Goal: Use online tool/utility: Utilize a website feature to perform a specific function

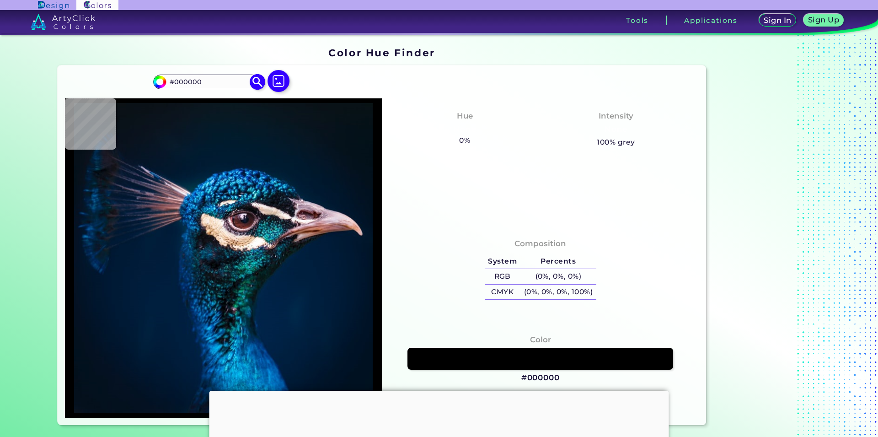
drag, startPoint x: 193, startPoint y: 79, endPoint x: 117, endPoint y: 79, distance: 75.9
click at [166, 79] on input "#000000" at bounding box center [208, 81] width 85 height 12
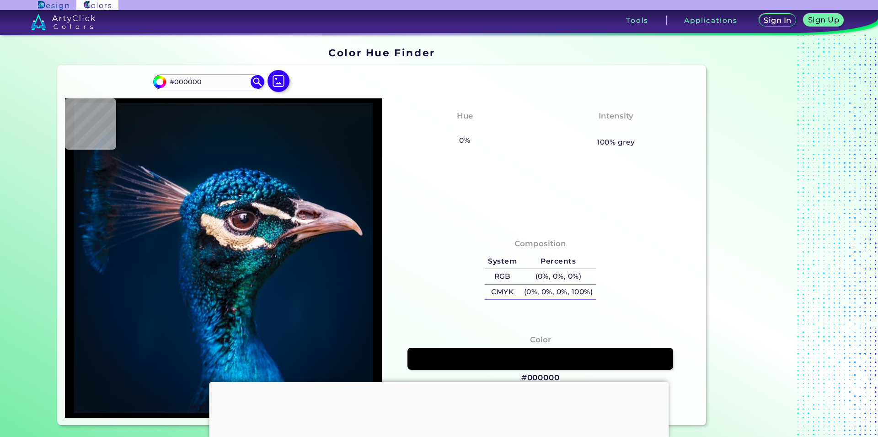
paste input "B66A5"
type input "#B66A50"
click at [252, 83] on img at bounding box center [258, 82] width 16 height 16
type input "#b66a50"
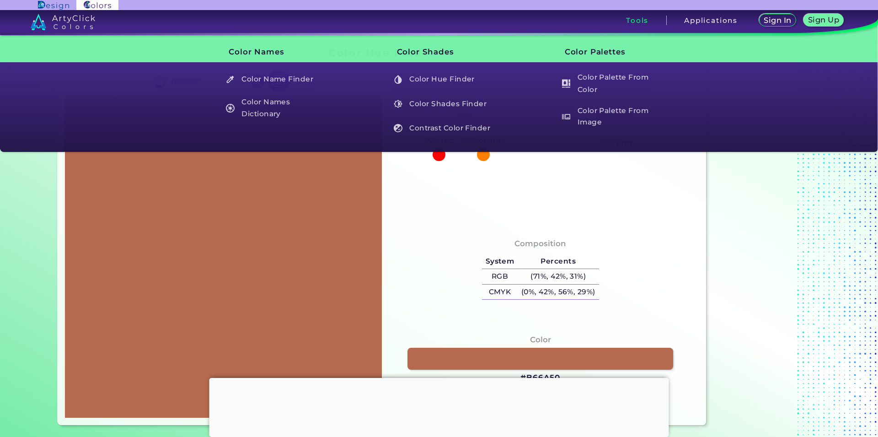
click at [633, 21] on h3 "Tools" at bounding box center [637, 20] width 22 height 7
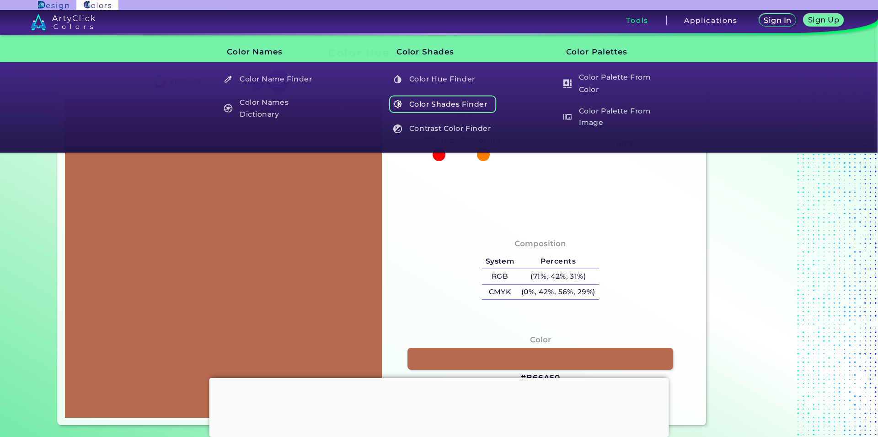
click at [469, 101] on h5 "Color Shades Finder" at bounding box center [442, 103] width 107 height 17
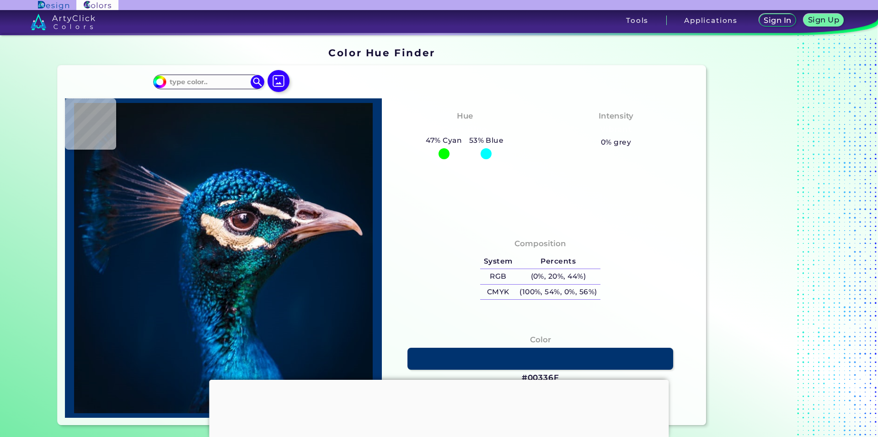
click at [648, 25] on div "Tools" at bounding box center [637, 21] width 58 height 10
type input "#021019"
type input "#09131d"
type input "#09131D"
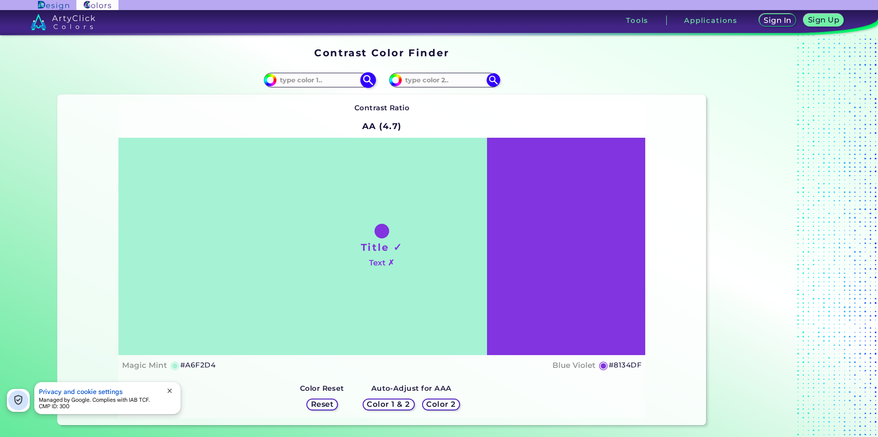
click at [321, 85] on input at bounding box center [319, 80] width 85 height 12
paste input "#B66A50"
type input "#B66A50"
click at [454, 107] on div "Contrast Ratio AA (4.7) Title ✓ Text ✗ Magic Mint ◉ #A6F2D4 ◉" at bounding box center [381, 259] width 527 height 315
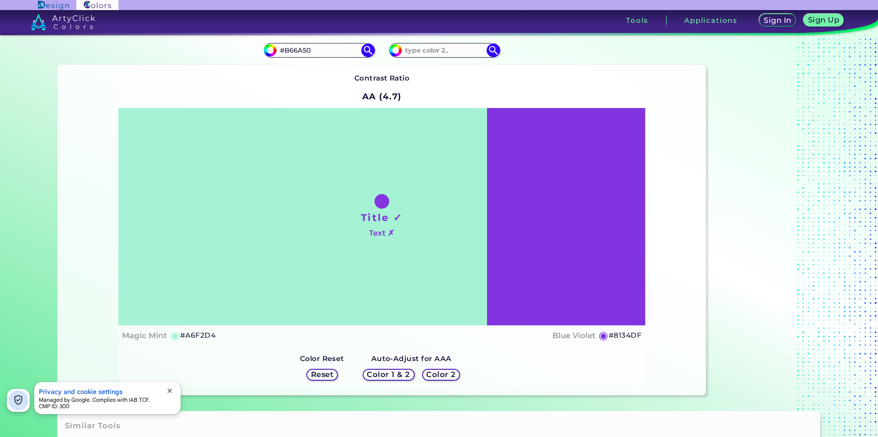
scroll to position [93, 0]
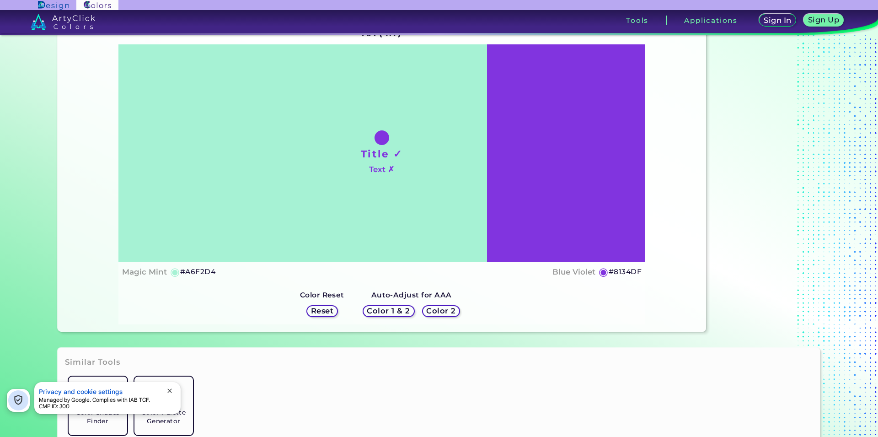
click at [378, 140] on div at bounding box center [381, 137] width 15 height 15
drag, startPoint x: 373, startPoint y: 139, endPoint x: 355, endPoint y: 144, distance: 19.0
click at [356, 144] on div "Title ✓ Text ✗" at bounding box center [381, 152] width 527 height 217
click at [426, 174] on div "Title ✓ Text ✗" at bounding box center [381, 152] width 527 height 217
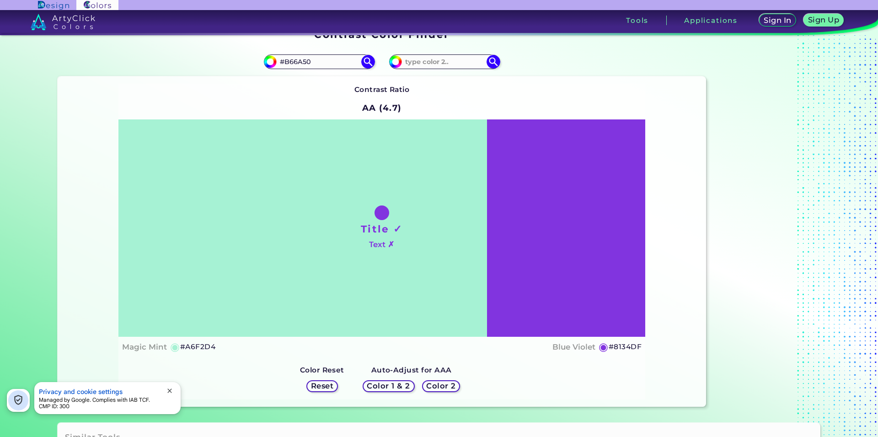
scroll to position [0, 0]
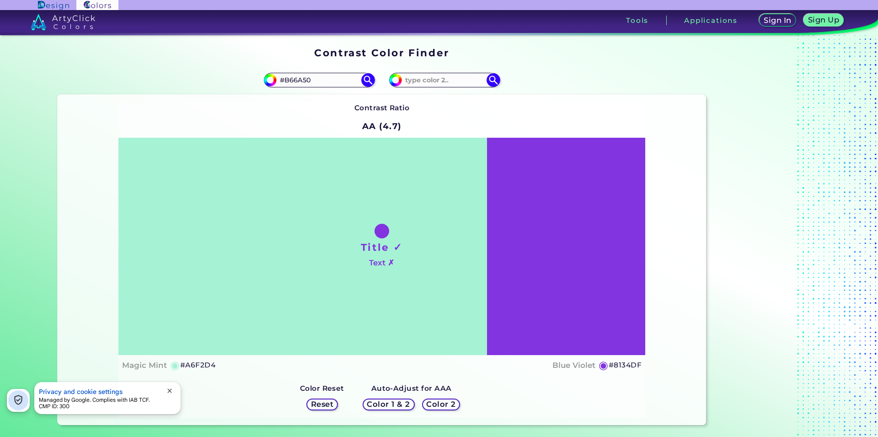
click at [443, 115] on div "Contrast Ratio AA (4.7) Title ✓ Text ✗ Magic Mint ◉ #A6F2D4 ◉" at bounding box center [381, 259] width 527 height 315
click at [424, 79] on input at bounding box center [444, 80] width 85 height 12
type input "532200"
click at [486, 79] on img at bounding box center [493, 80] width 16 height 16
type input "#532200"
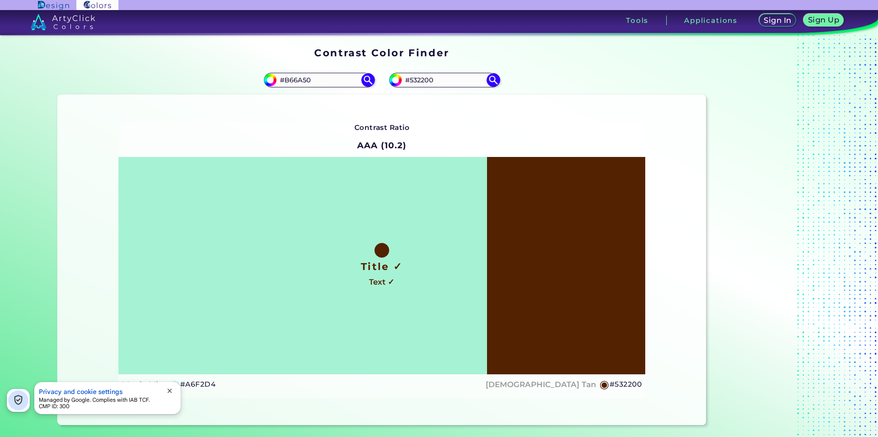
click at [500, 124] on div "Contrast Ratio AAA (10.2) Title ✓ Text ✓ Magic Mint ◉ #A6F2D4 ◉" at bounding box center [381, 260] width 527 height 277
click at [493, 123] on div "Contrast Ratio AAA (10.2) Title ✓ Text ✓ Magic Mint ◉ #A6F2D4 ◉" at bounding box center [381, 260] width 527 height 277
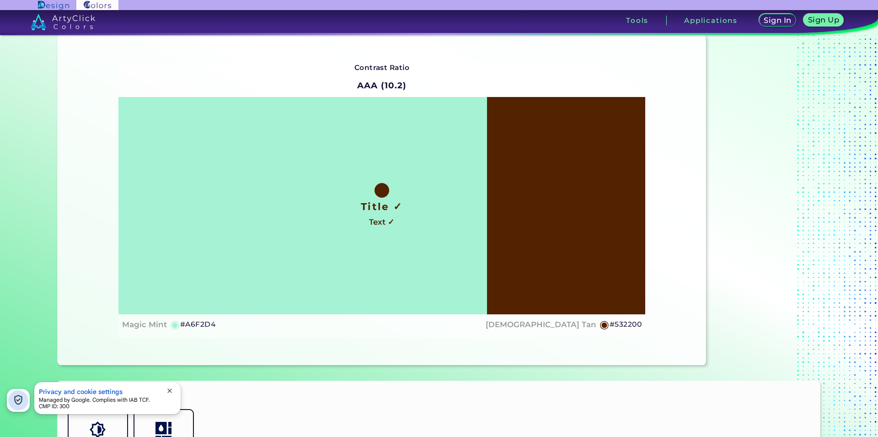
scroll to position [93, 0]
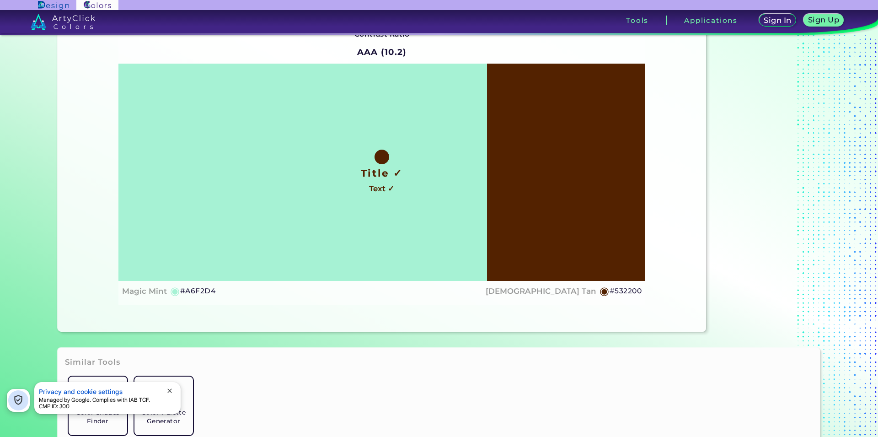
click at [375, 158] on div at bounding box center [381, 156] width 15 height 15
drag, startPoint x: 261, startPoint y: 163, endPoint x: 291, endPoint y: 176, distance: 32.4
click at [258, 165] on div "Title ✓ Text ✓" at bounding box center [381, 172] width 527 height 217
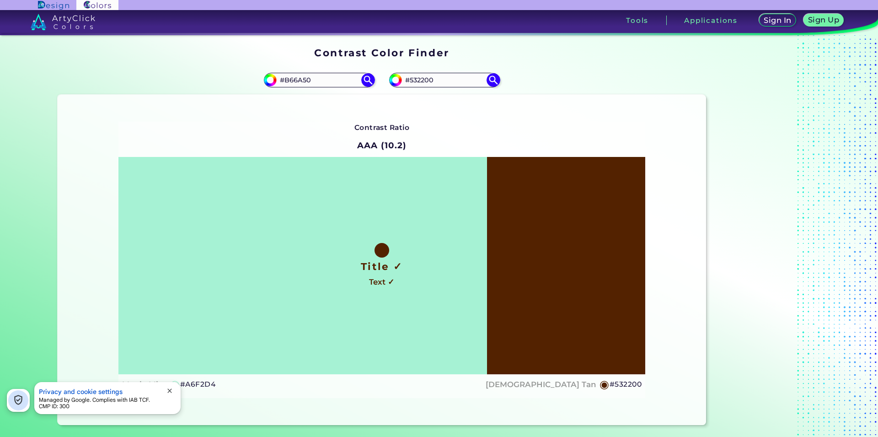
click at [392, 192] on div "Title ✓ Text ✓" at bounding box center [381, 265] width 527 height 217
click at [445, 140] on div "Contrast Ratio AAA (10.2) Title ✓ Text ✓ Magic Mint ◉ #A6F2D4 ◉" at bounding box center [381, 260] width 527 height 277
click at [441, 206] on div "Title ✓ Text ✓" at bounding box center [381, 265] width 527 height 217
click at [443, 145] on div "Contrast Ratio AAA (10.2) Title ✓ Text ✓ Magic Mint ◉ #A6F2D4 ◉" at bounding box center [381, 260] width 527 height 277
drag, startPoint x: 448, startPoint y: 85, endPoint x: 372, endPoint y: 79, distance: 76.6
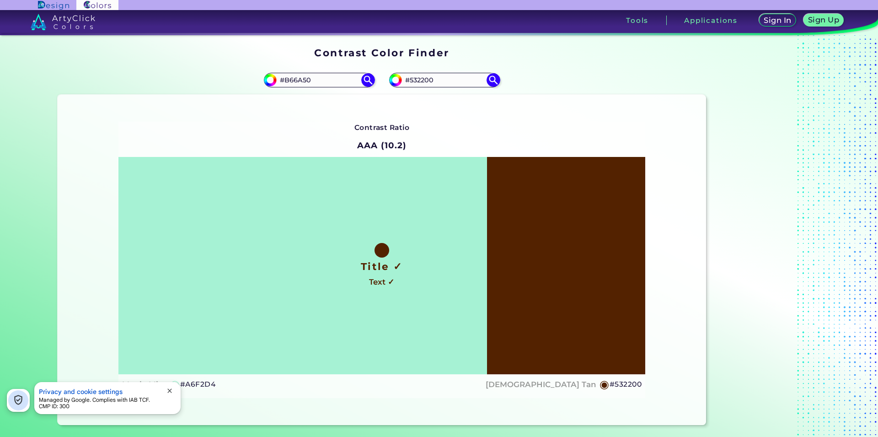
click at [402, 79] on input "#532200" at bounding box center [444, 80] width 85 height 12
paste input "B66A5"
type input "#B66A50"
click at [486, 82] on img at bounding box center [493, 80] width 16 height 16
type input "#b66a50"
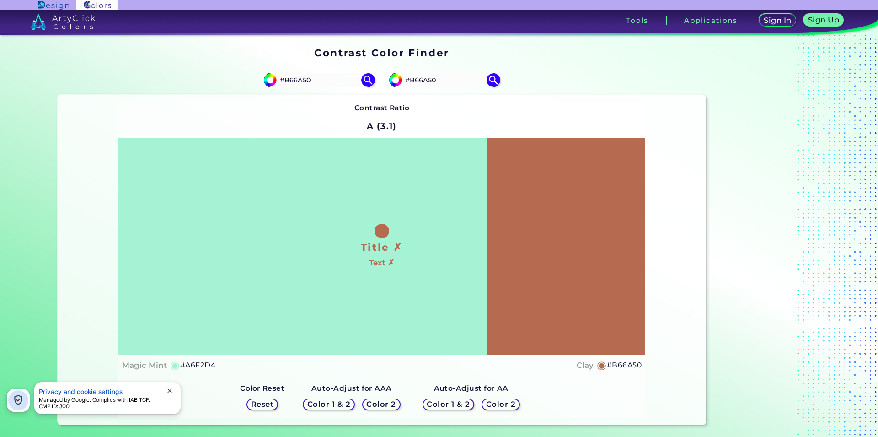
click at [453, 123] on div "Contrast Ratio A (3.1) Title ✗ Text ✗ Magic Mint ◉ #A6F2D4 Clay ◉" at bounding box center [381, 259] width 527 height 315
drag, startPoint x: 436, startPoint y: 162, endPoint x: 451, endPoint y: 151, distance: 18.4
click at [445, 156] on div "Title ✗ Text ✗" at bounding box center [381, 246] width 527 height 217
click at [434, 118] on div "Contrast Ratio A (3.1) Title ✗ Text ✗ Magic Mint ◉ #A6F2D4 Clay ◉" at bounding box center [381, 259] width 527 height 315
drag, startPoint x: 394, startPoint y: 170, endPoint x: 464, endPoint y: 140, distance: 75.6
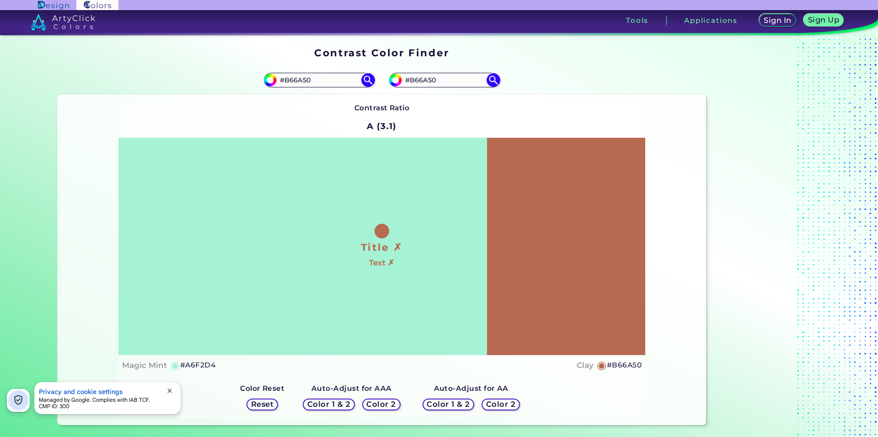
click at [420, 158] on div "Title ✗ Text ✗" at bounding box center [381, 246] width 527 height 217
click at [439, 123] on div "Contrast Ratio A (3.1) Title ✗ Text ✗ Magic Mint ◉ #A6F2D4 Clay ◉" at bounding box center [381, 259] width 527 height 315
drag, startPoint x: 389, startPoint y: 164, endPoint x: 419, endPoint y: 155, distance: 31.7
click at [387, 167] on div "Title ✗ Text ✗" at bounding box center [381, 246] width 527 height 217
click at [440, 124] on div "Contrast Ratio A (3.1) Title ✗ Text ✗ Magic Mint ◉ #A6F2D4 Clay ◉" at bounding box center [381, 259] width 527 height 315
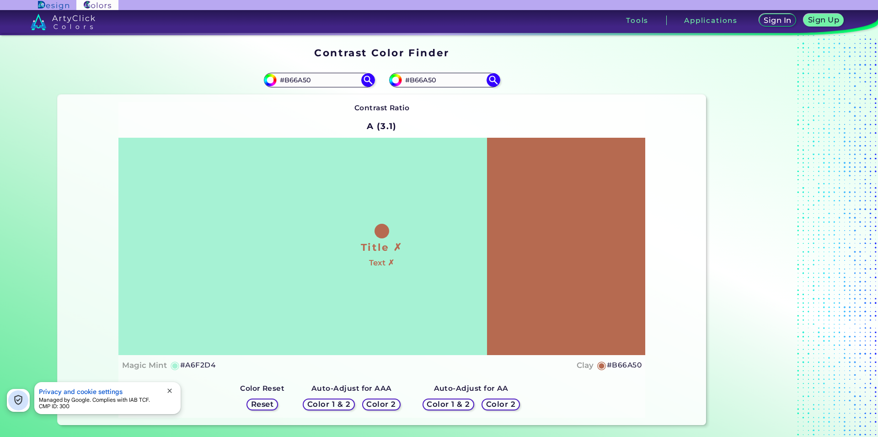
click at [424, 175] on div "Title ✗ Text ✗" at bounding box center [381, 246] width 527 height 217
click at [174, 364] on h5 "◉" at bounding box center [175, 364] width 10 height 11
click at [169, 389] on span "close" at bounding box center [169, 390] width 7 height 7
click at [193, 368] on h5 "#A6F2D4" at bounding box center [197, 365] width 35 height 12
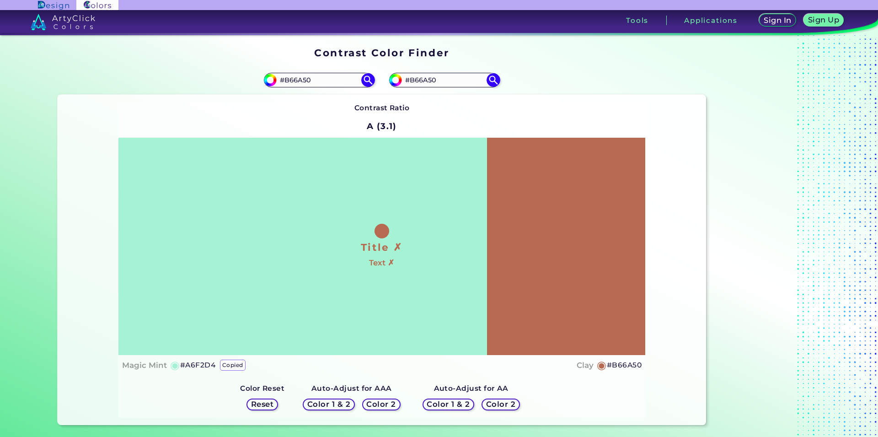
click at [190, 365] on h5 "#A6F2D4 copied" at bounding box center [197, 365] width 35 height 12
click at [281, 368] on div "Magic Mint ◉ #A6F2D4 copied Clay ◉ #B66A50" at bounding box center [381, 364] width 519 height 13
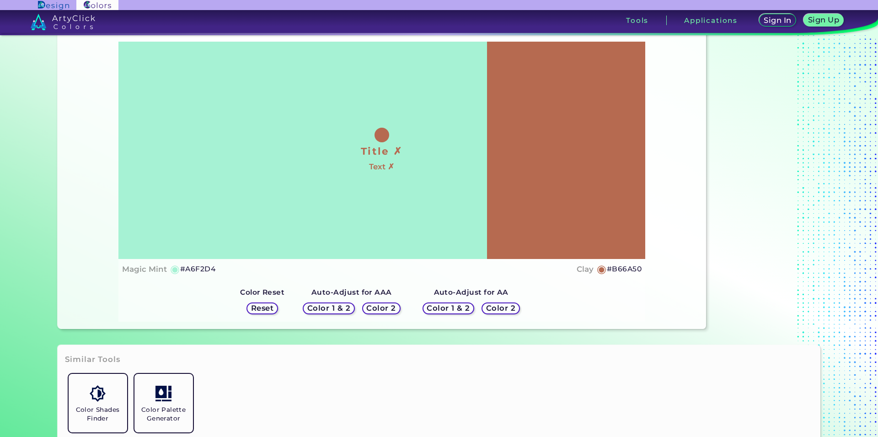
scroll to position [140, 0]
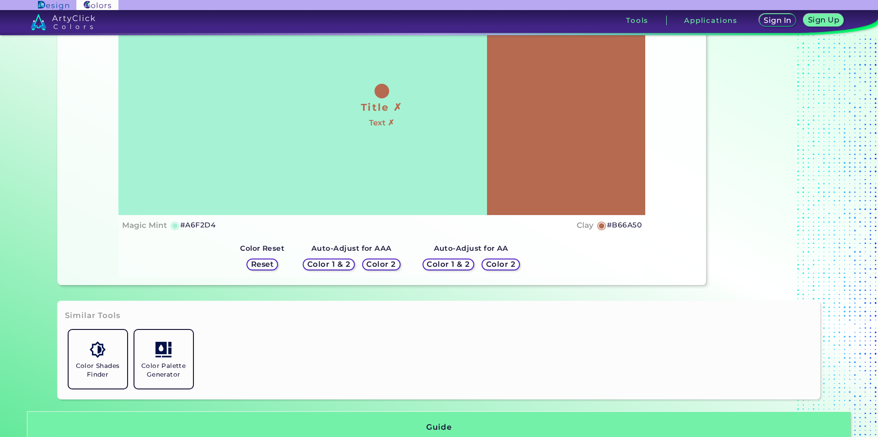
click at [267, 259] on div "Reset" at bounding box center [262, 264] width 28 height 11
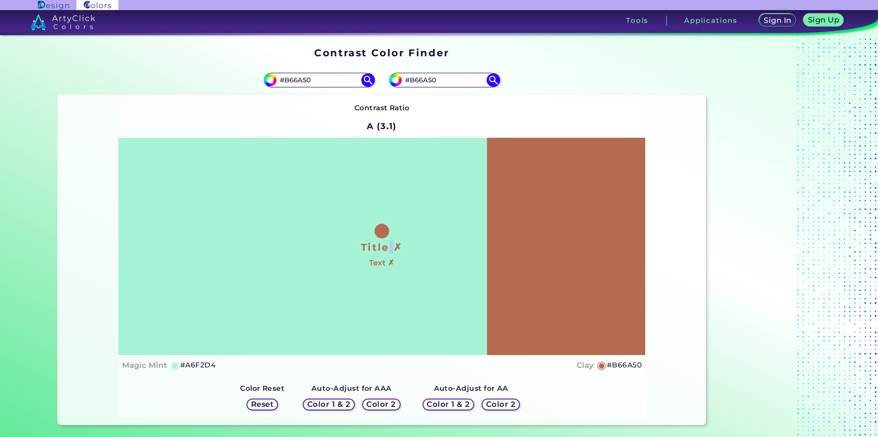
click at [386, 171] on div "Title ✗ Text ✗" at bounding box center [381, 246] width 527 height 217
click at [430, 223] on div "Title ✗ Text ✗" at bounding box center [381, 246] width 527 height 217
click at [507, 120] on div "Contrast Ratio A (3.1) Title ✗ Text ✗ Magic Mint ◉ #A6F2D4 Clay ◉" at bounding box center [381, 259] width 527 height 315
click at [196, 368] on h5 "#A6F2D4" at bounding box center [197, 365] width 35 height 12
drag, startPoint x: 326, startPoint y: 76, endPoint x: 218, endPoint y: 79, distance: 108.8
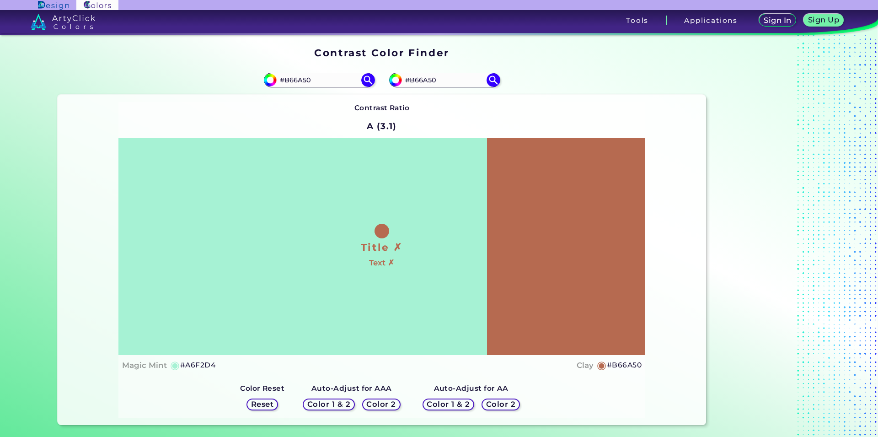
click at [277, 75] on input "#B66A50" at bounding box center [319, 80] width 85 height 12
paste input "91411"
type input "#914110"
click at [366, 78] on img at bounding box center [368, 80] width 16 height 16
type input "#914110"
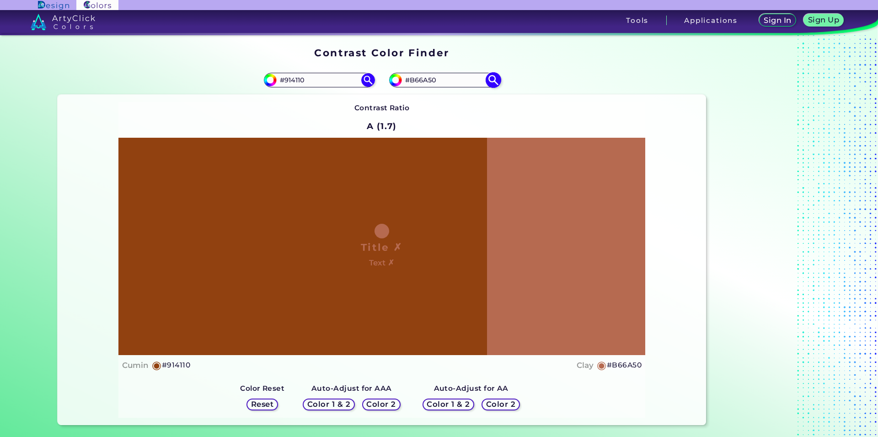
drag, startPoint x: 455, startPoint y: 79, endPoint x: 353, endPoint y: 73, distance: 102.1
click at [402, 74] on input "#B66A50" at bounding box center [444, 80] width 85 height 12
paste input "91411"
type input "#914110"
click at [492, 80] on img at bounding box center [493, 80] width 16 height 16
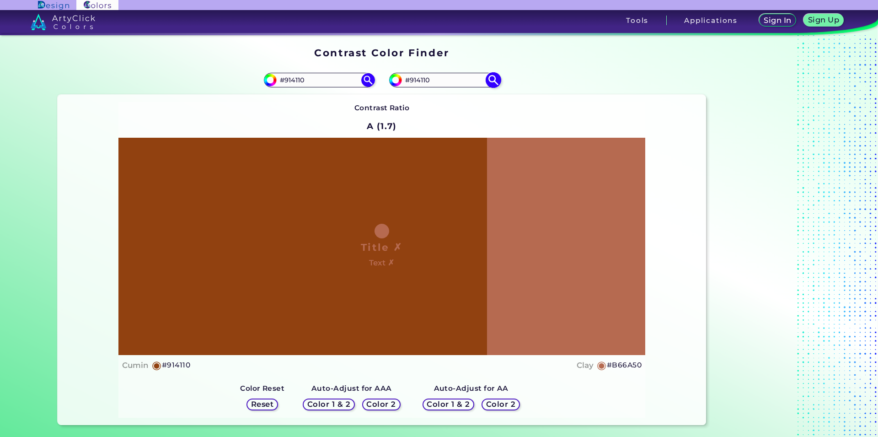
type input "#914110"
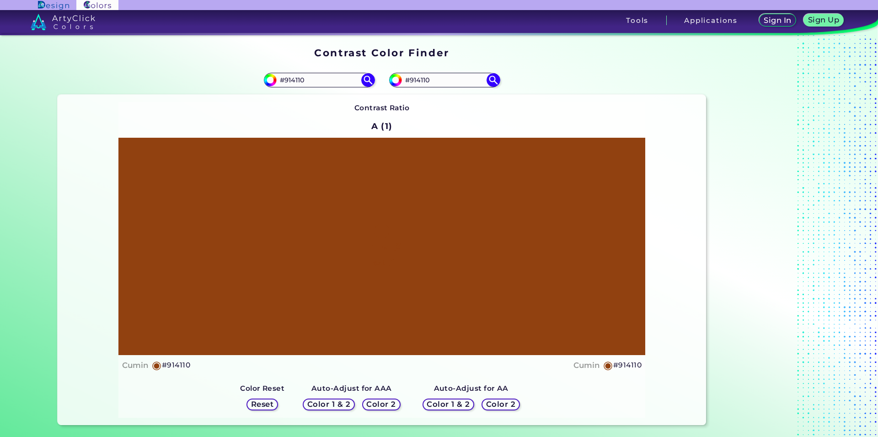
click at [448, 110] on div "Contrast Ratio A (1) Title ✗ Text ✗ Cumin ◉ #914110 Cumin ◉ Reset" at bounding box center [381, 259] width 527 height 315
drag, startPoint x: 455, startPoint y: 78, endPoint x: 278, endPoint y: 77, distance: 176.5
click at [402, 77] on input "#914110" at bounding box center [444, 80] width 85 height 12
click at [362, 79] on img at bounding box center [368, 80] width 16 height 16
click at [363, 80] on img at bounding box center [368, 80] width 16 height 16
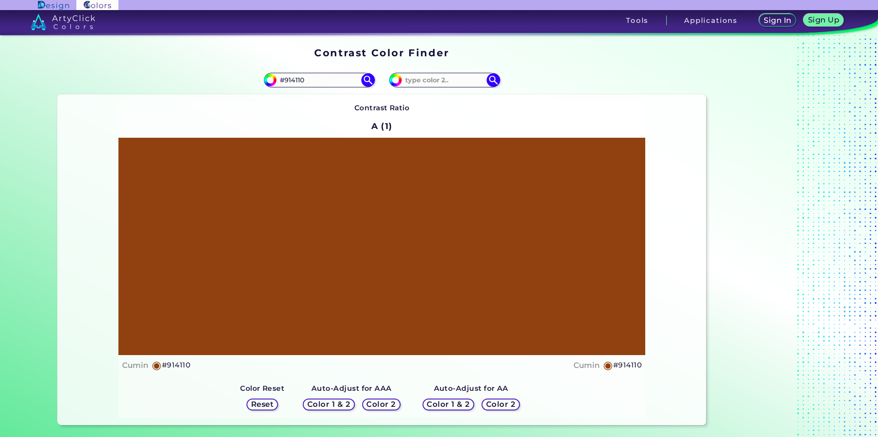
click at [436, 123] on div "Contrast Ratio A (1) Title ✗ Text ✗ Cumin ◉ #914110 Cumin ◉ Reset" at bounding box center [381, 259] width 527 height 315
click at [424, 80] on input at bounding box center [444, 80] width 85 height 12
type input "e1a140"
click at [490, 83] on img at bounding box center [493, 80] width 16 height 16
type input "#e1a140"
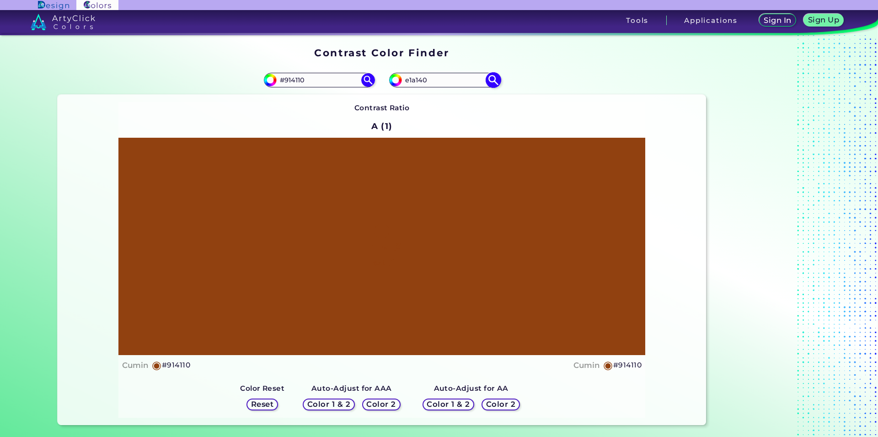
type input "#E1A140"
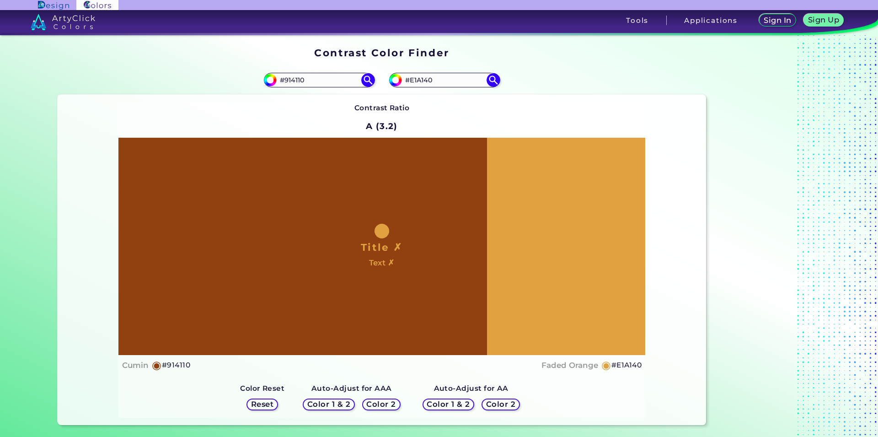
click at [487, 116] on div "Contrast Ratio A (3.2) Title ✗ Text ✗ Cumin ◉ #914110 Faded Orange" at bounding box center [381, 259] width 527 height 315
click at [471, 119] on div "Contrast Ratio A (3.2) Title ✗ Text ✗ Cumin ◉ #914110 Faded Orange" at bounding box center [381, 259] width 527 height 315
click at [480, 117] on div "Contrast Ratio A (3.2) Title ✗ Text ✗ Cumin ◉ #914110 Faded Orange" at bounding box center [381, 259] width 527 height 315
click at [499, 121] on div "Contrast Ratio A (3.2) Title ✗ Text ✗ Cumin ◉ #914110 Faded Orange" at bounding box center [381, 259] width 527 height 315
click at [504, 123] on div "Contrast Ratio A (3.2) Title ✗ Text ✗ Cumin ◉ #914110 Faded Orange" at bounding box center [381, 259] width 527 height 315
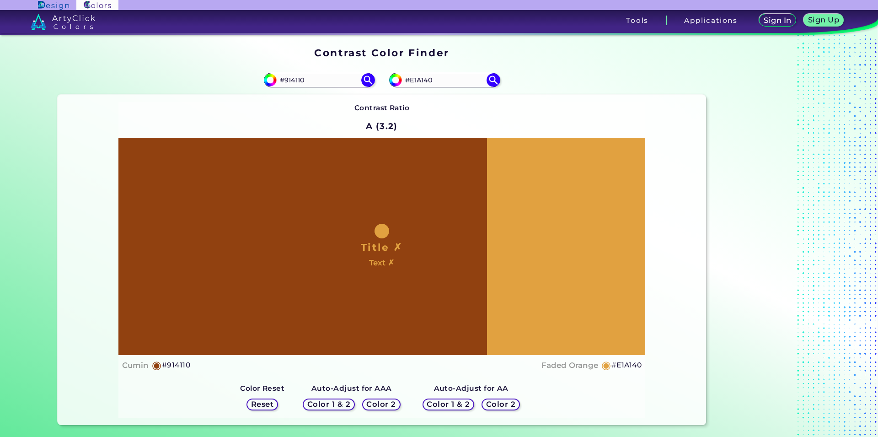
click at [326, 406] on h5 "Color 1 & 2" at bounding box center [328, 403] width 39 height 7
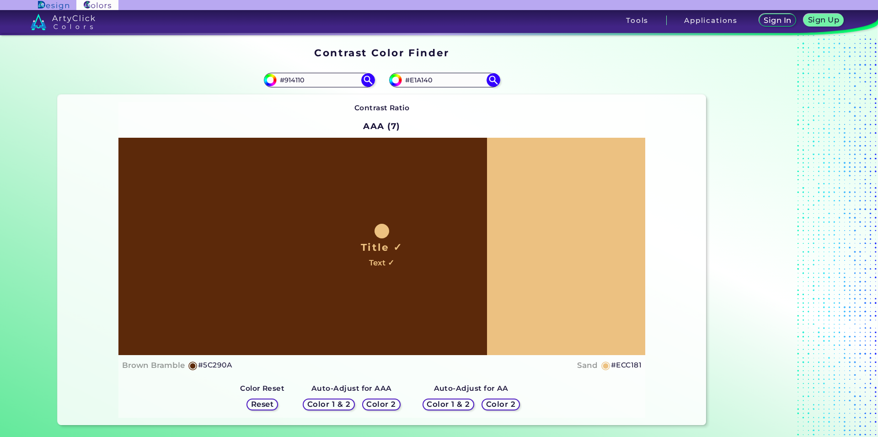
click at [545, 115] on div "Contrast Ratio AAA (7) Title ✓ Text ✓ Brown Bramble ◉ #5C290A Sand" at bounding box center [381, 259] width 527 height 315
click at [446, 403] on h5 "Color 1 & 2" at bounding box center [448, 403] width 39 height 7
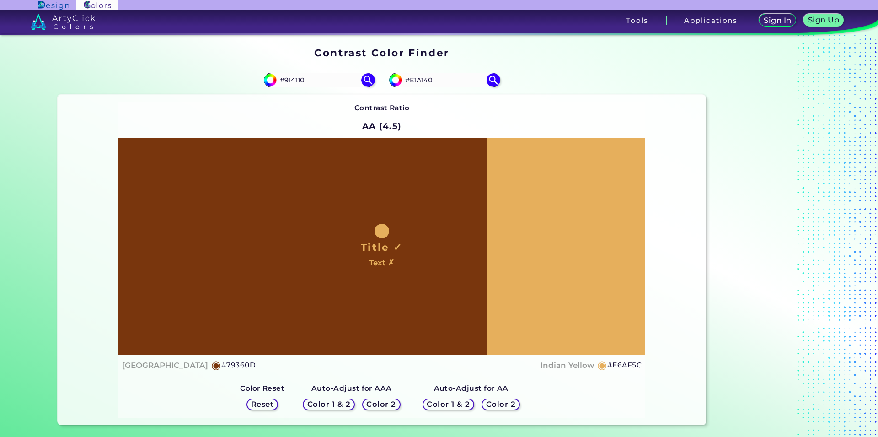
click at [499, 405] on h5 "Color 2" at bounding box center [500, 403] width 27 height 7
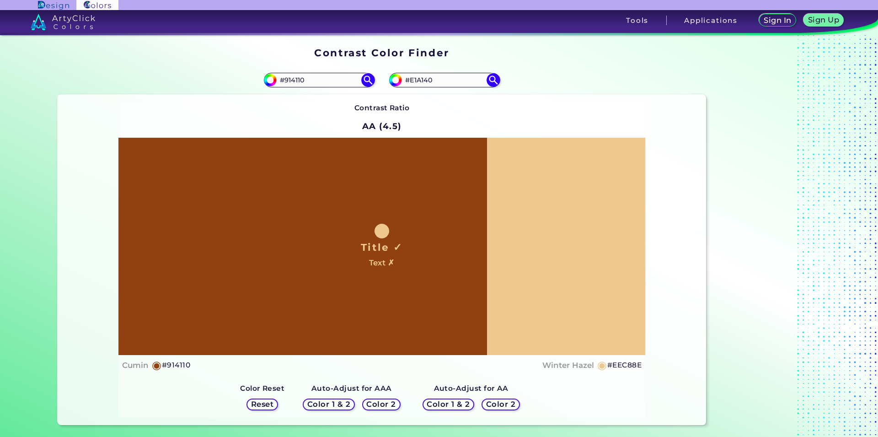
click at [501, 403] on h5 "Color 2" at bounding box center [500, 403] width 27 height 7
click at [455, 400] on div "Color 1 & 2" at bounding box center [448, 404] width 47 height 11
click at [379, 401] on h5 "Color 2" at bounding box center [381, 403] width 27 height 7
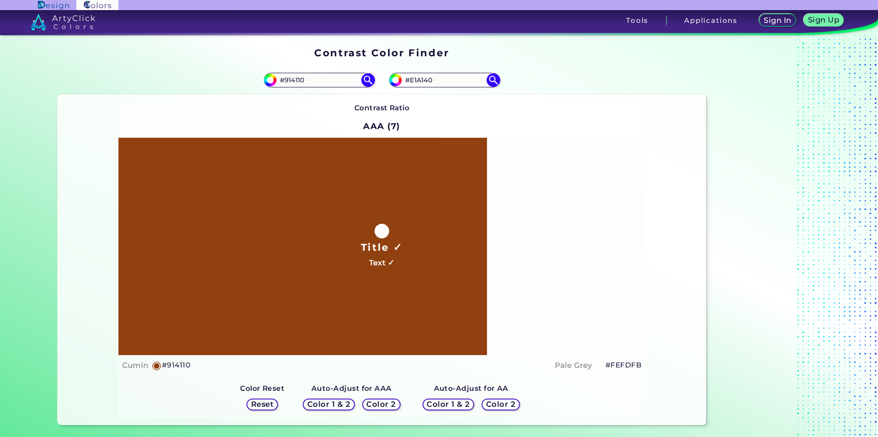
drag, startPoint x: 442, startPoint y: 231, endPoint x: 423, endPoint y: 218, distance: 23.0
click at [442, 240] on div "Title ✓ Text ✓" at bounding box center [381, 246] width 527 height 217
click at [360, 80] on img at bounding box center [368, 80] width 16 height 16
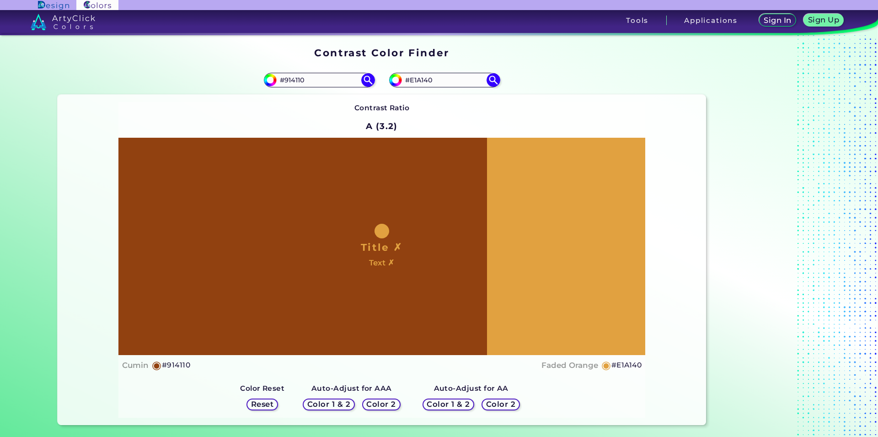
drag, startPoint x: 421, startPoint y: 224, endPoint x: 421, endPoint y: 233, distance: 8.7
click at [421, 233] on div "Title ✗ Text ✗" at bounding box center [381, 246] width 527 height 217
click at [378, 403] on h5 "Color 2" at bounding box center [381, 403] width 27 height 7
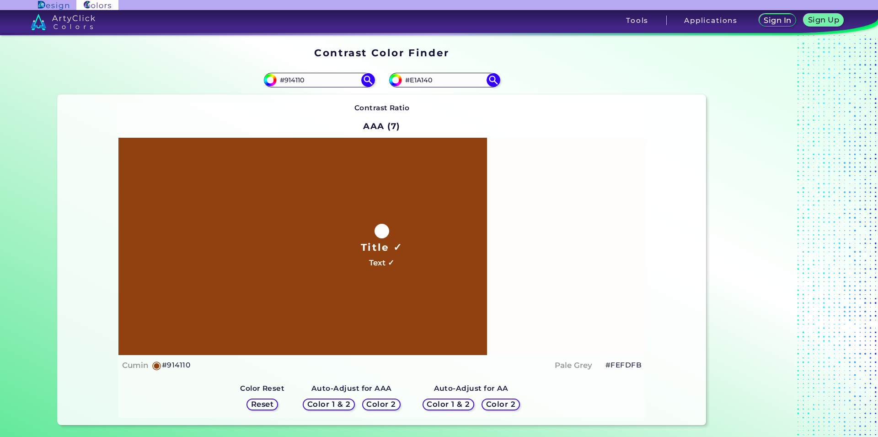
click at [438, 121] on div "Contrast Ratio AAA (7) Title ✓ Text ✓ Cumin ◉ #914110 Pale Grey ◉" at bounding box center [381, 259] width 527 height 315
click at [408, 194] on div "Title ✓ Text ✓" at bounding box center [381, 246] width 527 height 217
click at [364, 80] on img at bounding box center [368, 80] width 16 height 16
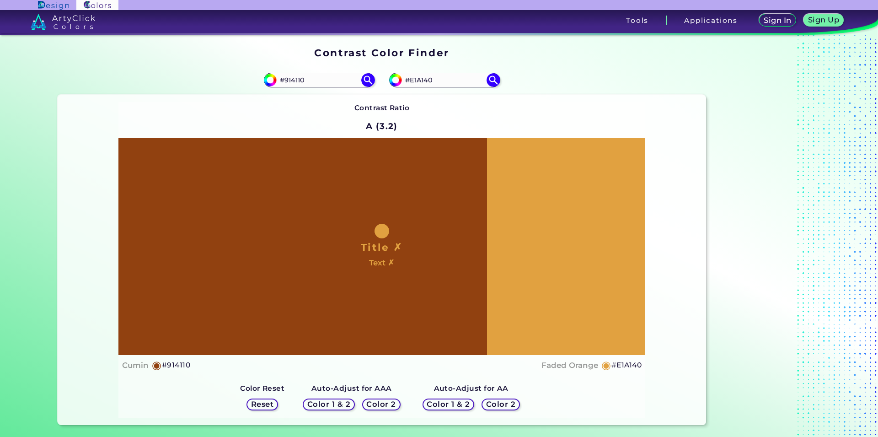
click at [385, 405] on h5 "Color 2" at bounding box center [381, 403] width 27 height 7
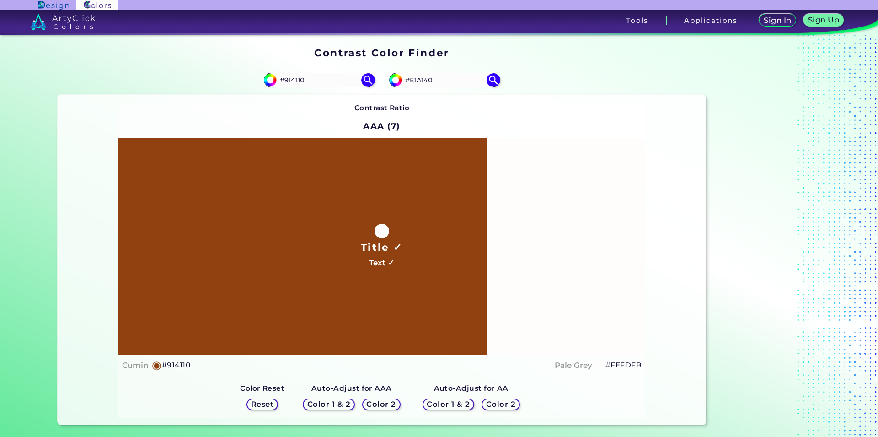
click at [423, 222] on div "Title ✓ Text ✓" at bounding box center [381, 246] width 527 height 217
click at [430, 123] on div "Contrast Ratio AAA (7) Title ✓ Text ✓ Cumin ◉ #914110 Pale Grey ◉" at bounding box center [381, 259] width 527 height 315
click at [431, 119] on div "Contrast Ratio AAA (7) Title ✓ Text ✓ Cumin ◉ #914110 Pale Grey ◉" at bounding box center [381, 259] width 527 height 315
click at [447, 113] on div "Contrast Ratio AAA (7) Title ✓ Text ✓ Cumin ◉ #914110 Pale Grey ◉" at bounding box center [381, 259] width 527 height 315
drag, startPoint x: 444, startPoint y: 118, endPoint x: 449, endPoint y: 118, distance: 5.5
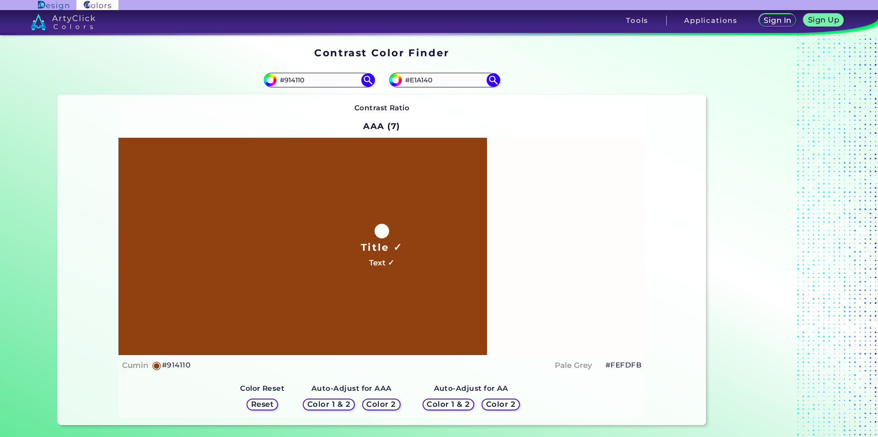
click at [442, 118] on div "Contrast Ratio AAA (7) Title ✓ Text ✓ Cumin ◉ #914110 Pale Grey ◉" at bounding box center [381, 259] width 527 height 315
drag, startPoint x: 438, startPoint y: 149, endPoint x: 457, endPoint y: 137, distance: 22.1
click at [455, 139] on div "Title ✓ Text ✓" at bounding box center [381, 246] width 527 height 217
drag, startPoint x: 425, startPoint y: 155, endPoint x: 440, endPoint y: 127, distance: 32.5
click at [422, 158] on div "Title ✓ Text ✓" at bounding box center [381, 246] width 527 height 217
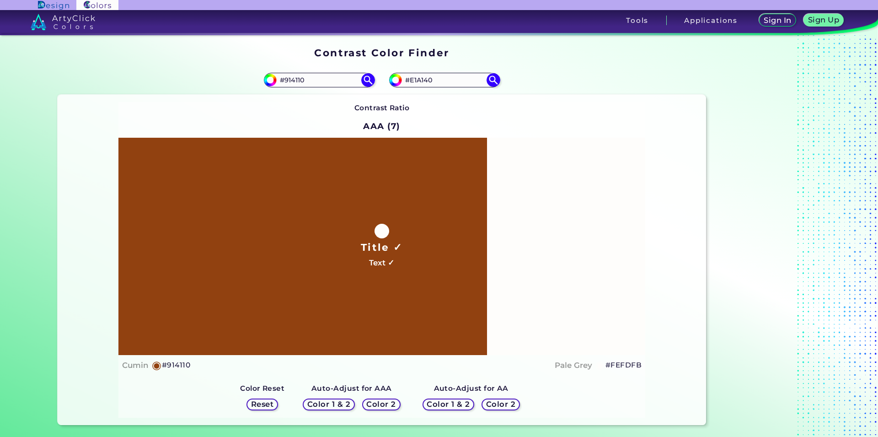
drag, startPoint x: 449, startPoint y: 118, endPoint x: 439, endPoint y: 118, distance: 9.6
click at [439, 118] on div "Contrast Ratio AAA (7) Title ✓ Text ✓ Cumin ◉ #914110 Pale Grey ◉" at bounding box center [381, 259] width 527 height 315
click at [441, 116] on div "Contrast Ratio AAA (7) Title ✓ Text ✓ Cumin ◉ #914110 Pale Grey ◉" at bounding box center [381, 259] width 527 height 315
click at [624, 367] on h5 "#FEFDFB" at bounding box center [623, 365] width 36 height 12
click at [406, 129] on div "Contrast Ratio AAA (7) Title ✓ Text ✓ Cumin ◉ #914110 Pale Grey ◉" at bounding box center [381, 259] width 527 height 315
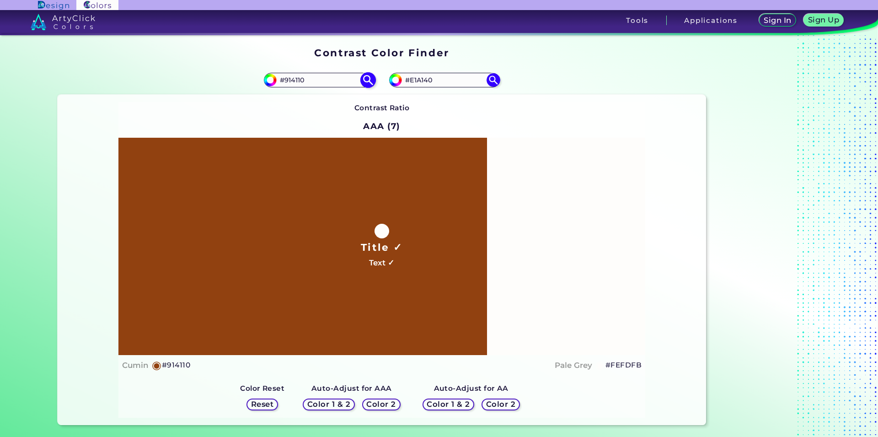
drag, startPoint x: 344, startPoint y: 79, endPoint x: 218, endPoint y: 77, distance: 126.2
click at [277, 77] on input "#914110" at bounding box center [319, 80] width 85 height 12
paste input "b66a5"
type input "#b66a50"
click at [367, 80] on img at bounding box center [368, 80] width 16 height 16
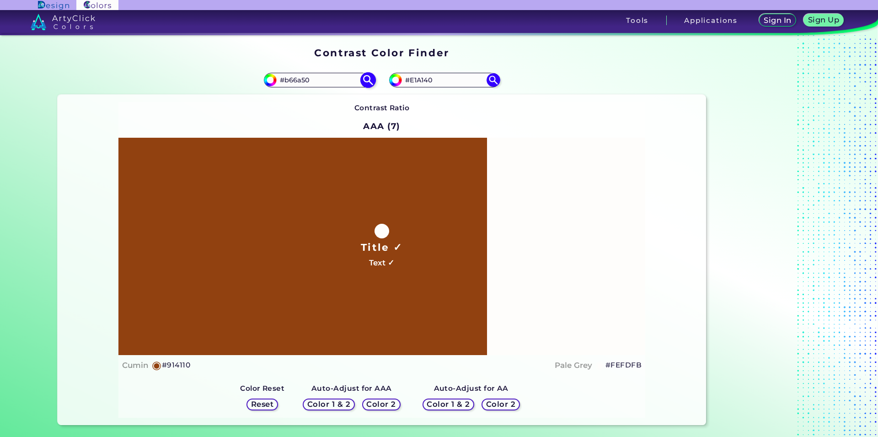
type input "#b66a50"
type input "#B66A50"
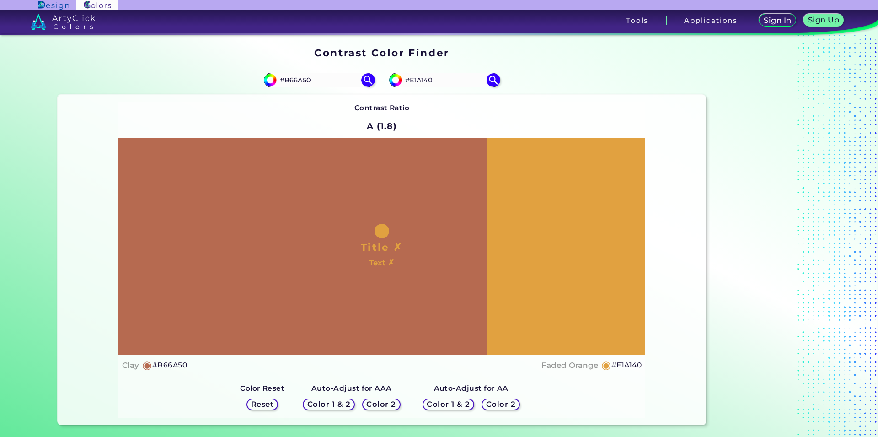
click at [375, 404] on h5 "Color 2" at bounding box center [381, 403] width 27 height 7
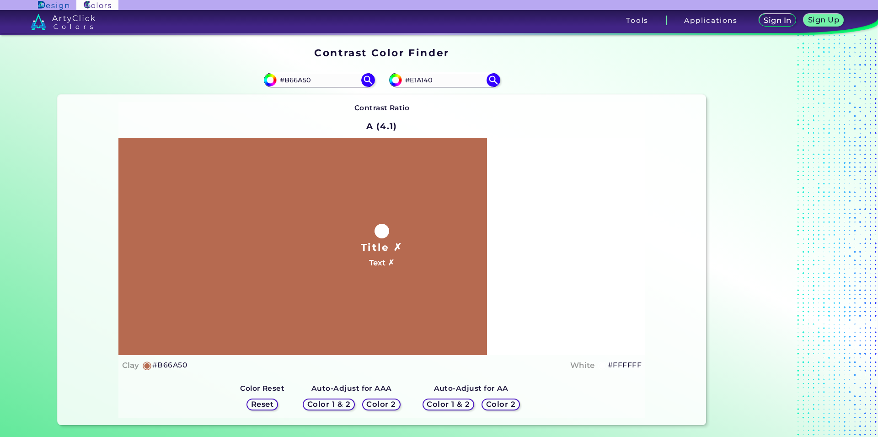
click at [501, 405] on h5 "Color 2" at bounding box center [500, 403] width 27 height 7
click at [377, 398] on div "Color 1 & 2 Color 2" at bounding box center [351, 403] width 105 height 19
click at [362, 85] on img at bounding box center [368, 80] width 16 height 16
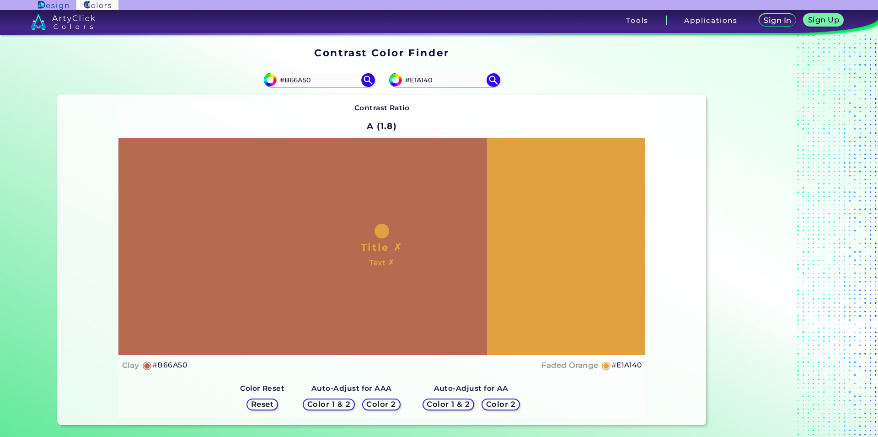
click at [495, 404] on h5 "Color 2" at bounding box center [500, 403] width 27 height 7
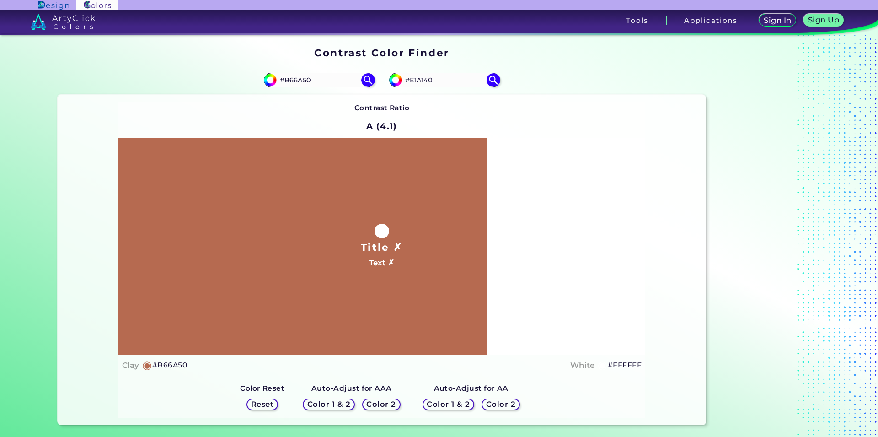
drag, startPoint x: 365, startPoint y: 83, endPoint x: 365, endPoint y: 123, distance: 40.2
click at [365, 83] on img at bounding box center [368, 80] width 14 height 14
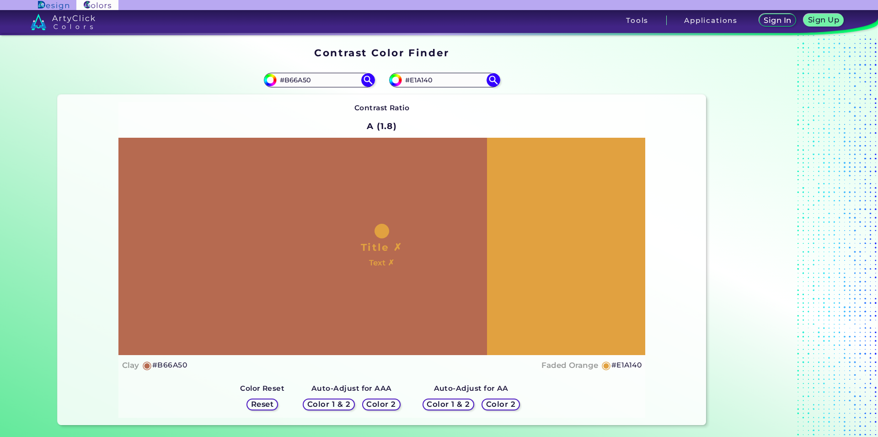
click at [261, 401] on h5 "Reset" at bounding box center [262, 403] width 21 height 7
click at [259, 406] on h5 "Reset" at bounding box center [262, 403] width 21 height 7
click at [448, 404] on h5 "Color 1 & 2" at bounding box center [447, 403] width 39 height 7
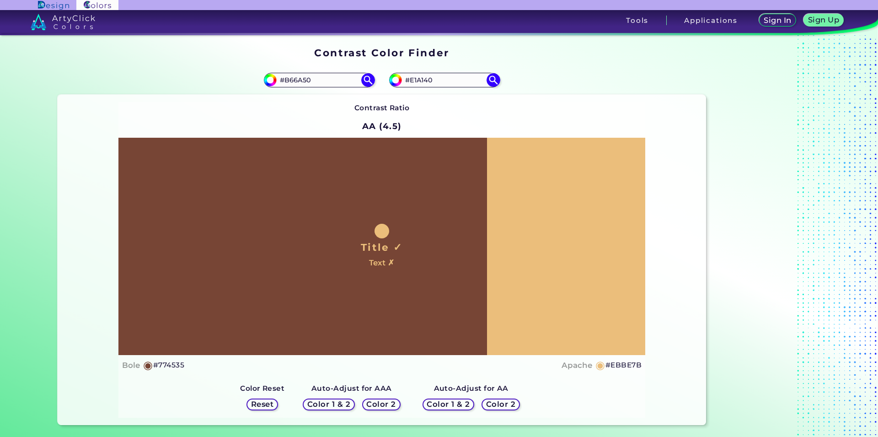
click at [257, 405] on h5 "Reset" at bounding box center [262, 403] width 21 height 7
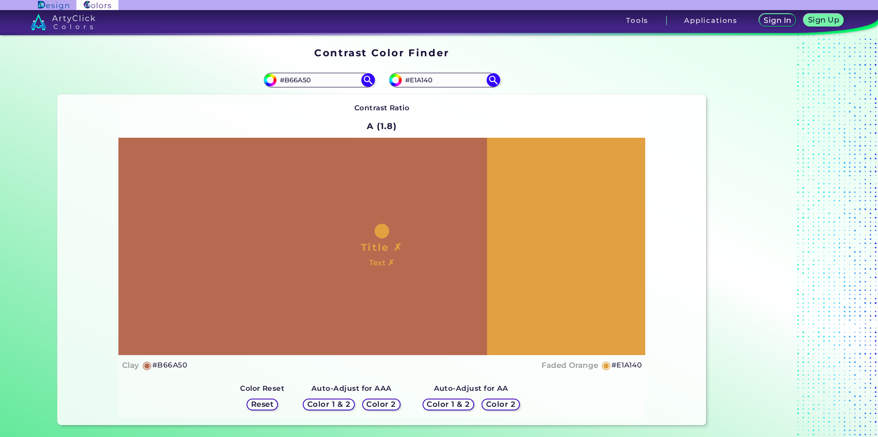
click at [329, 404] on h5 "Color 1 & 2" at bounding box center [328, 403] width 39 height 7
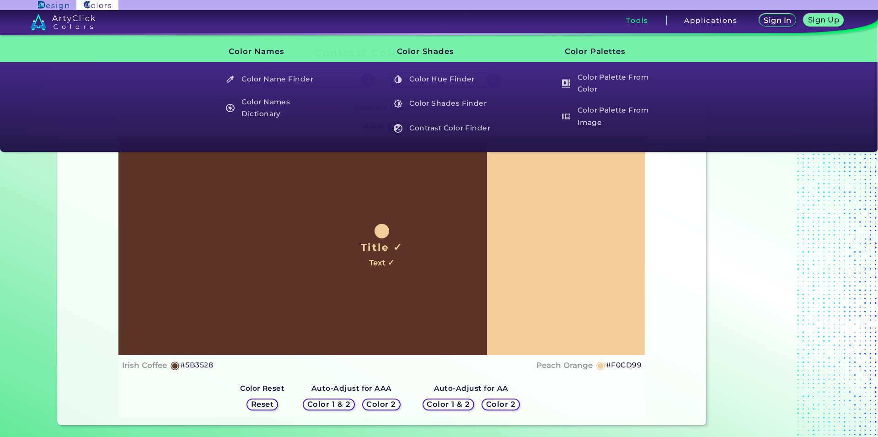
click at [645, 19] on h3 "Tools" at bounding box center [637, 20] width 22 height 7
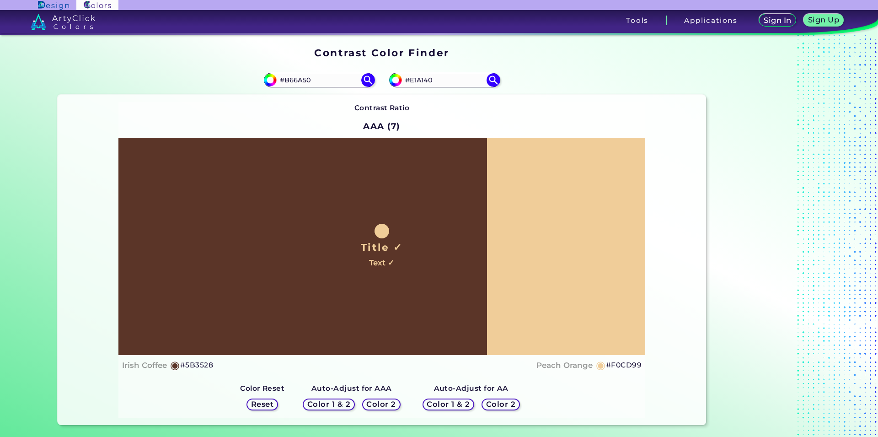
click at [484, 114] on div "Contrast Ratio AAA (7) Title ✓ Text ✓ Irish Coffee ◉ #5B3528 ◉" at bounding box center [381, 259] width 527 height 315
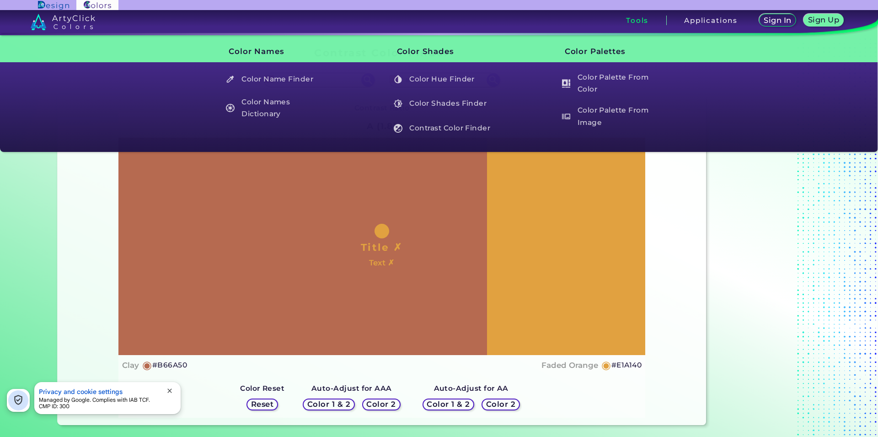
click at [640, 23] on h3 "Tools" at bounding box center [637, 20] width 22 height 7
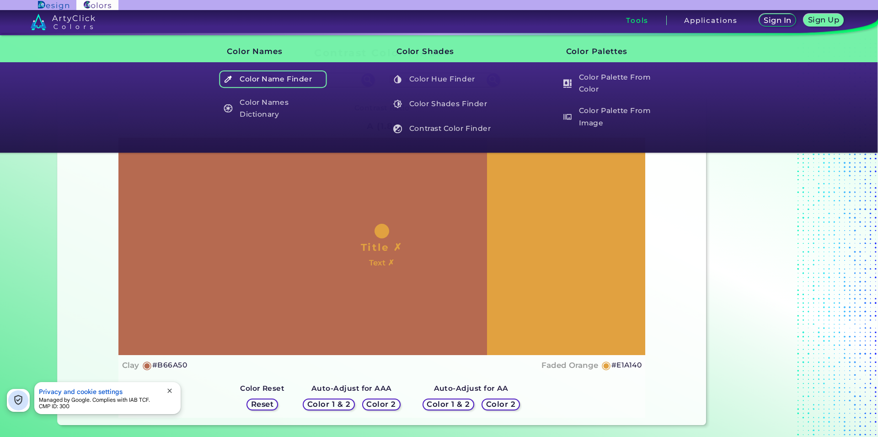
click at [304, 78] on h5 "Color Name Finder" at bounding box center [272, 78] width 107 height 17
